Goal: Information Seeking & Learning: Learn about a topic

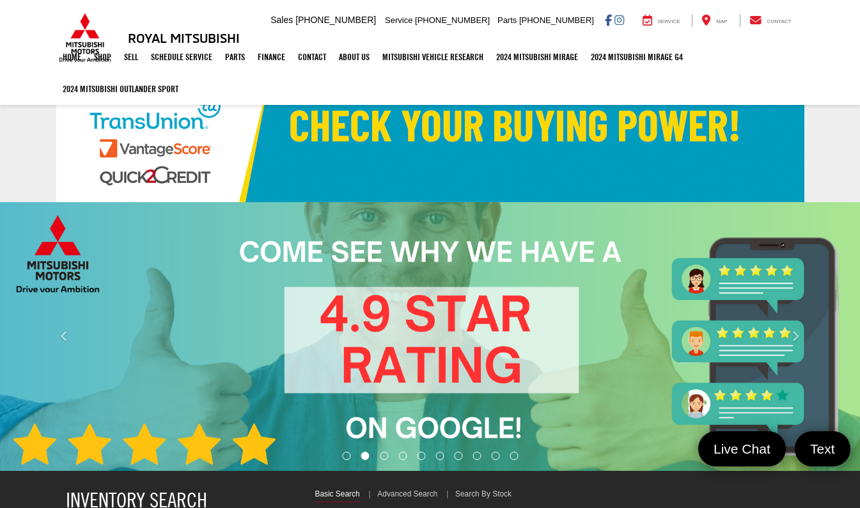
select select "Mitsubishi"
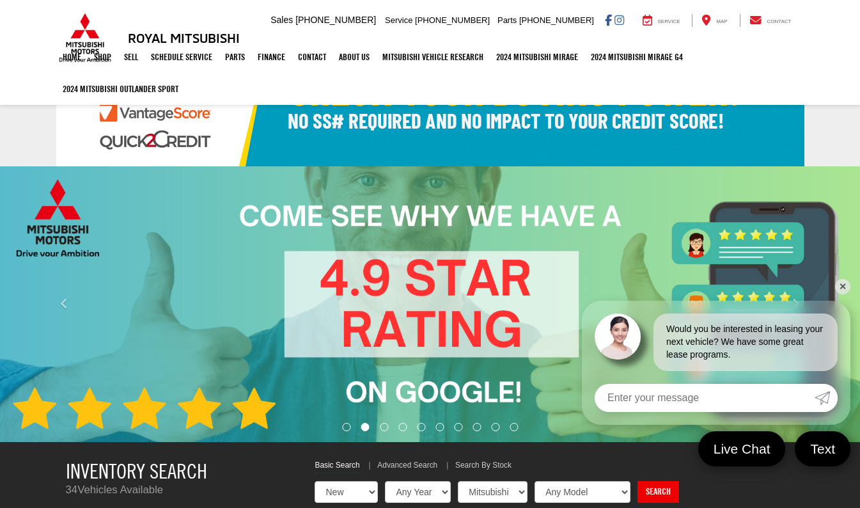
scroll to position [35, 0]
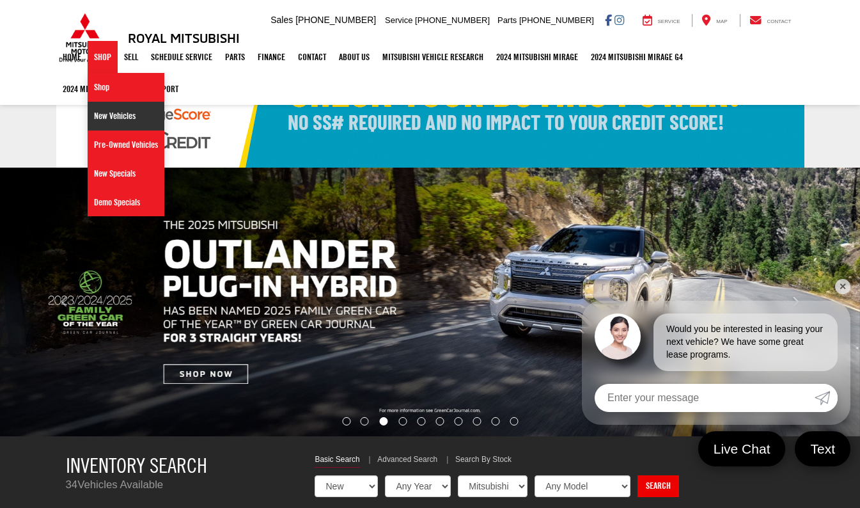
click at [140, 125] on link "New Vehicles" at bounding box center [126, 116] width 77 height 29
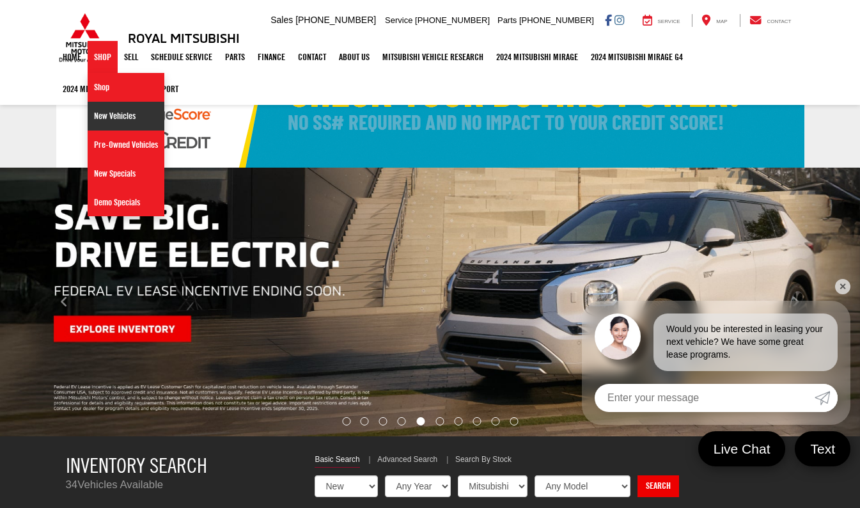
click at [118, 118] on link "New Vehicles" at bounding box center [126, 116] width 77 height 29
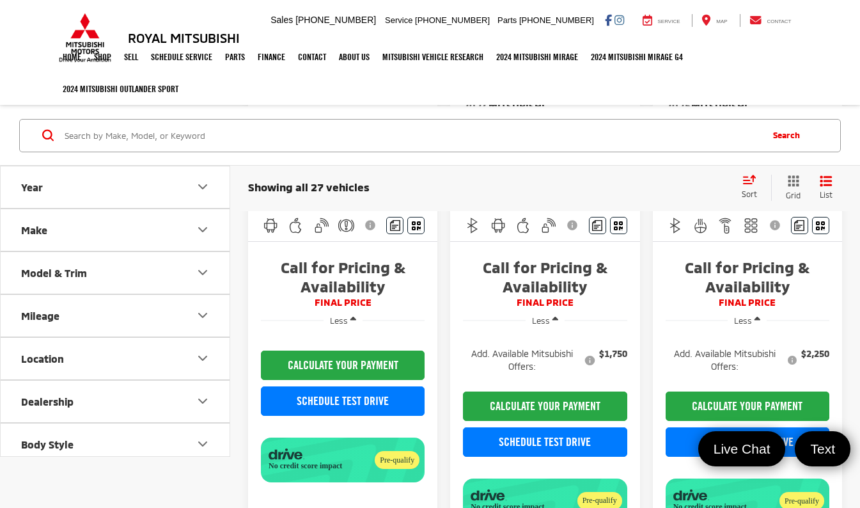
scroll to position [958, 0]
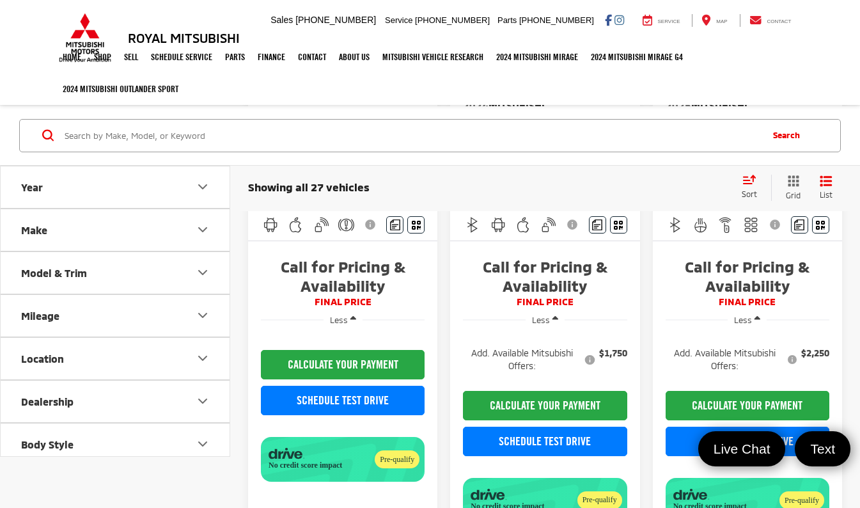
click at [587, 363] on span "Add. Available Mitsubishi Offers:" at bounding box center [530, 360] width 134 height 26
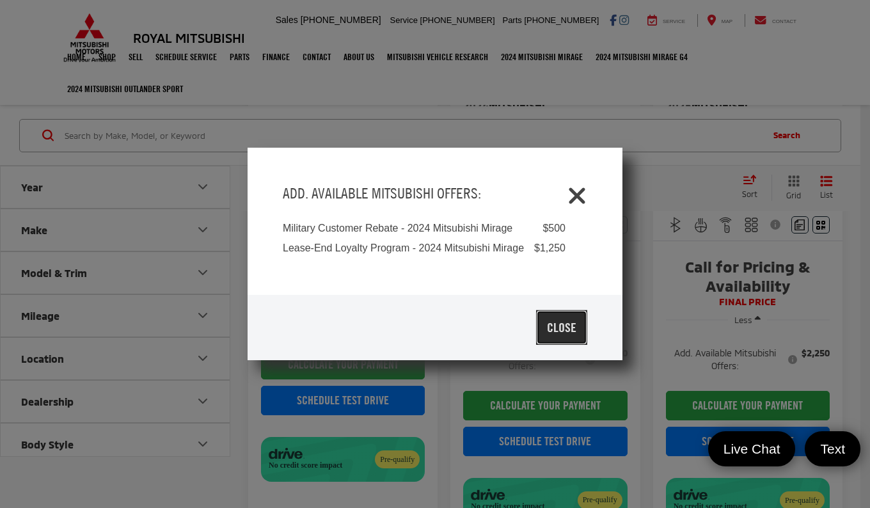
click at [565, 311] on button "Close" at bounding box center [561, 327] width 51 height 35
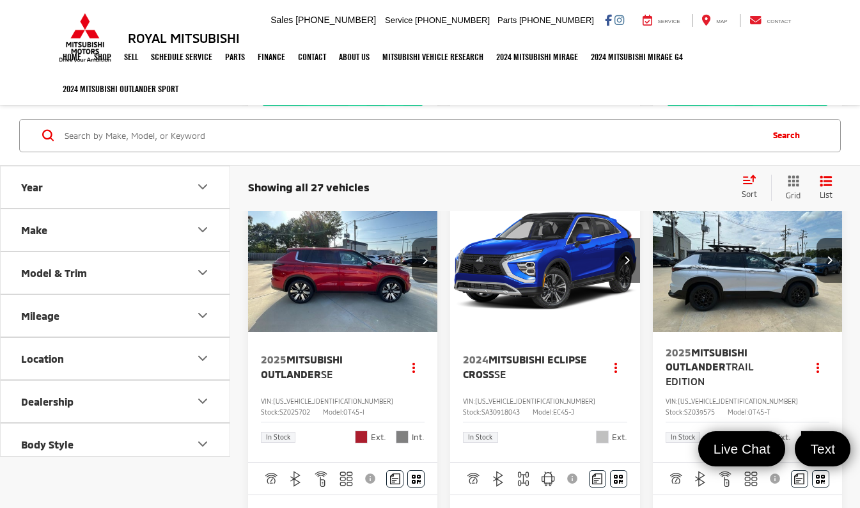
scroll to position [2038, 0]
